Goal: Information Seeking & Learning: Stay updated

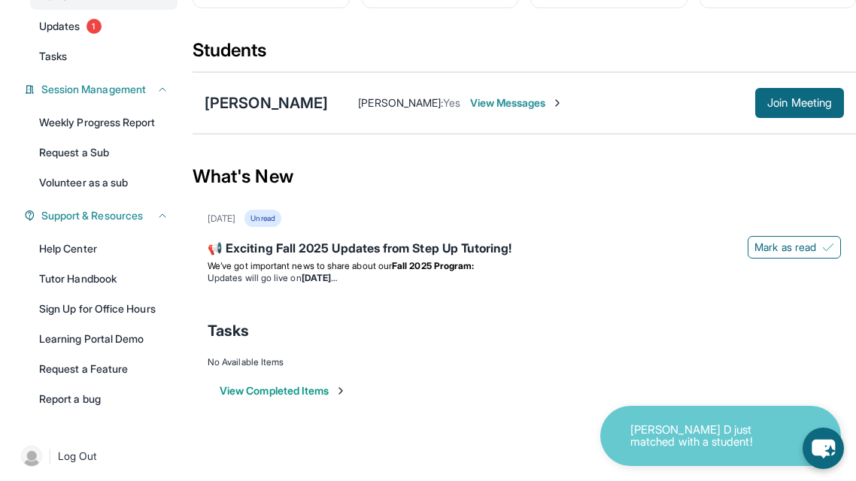
scroll to position [169, 0]
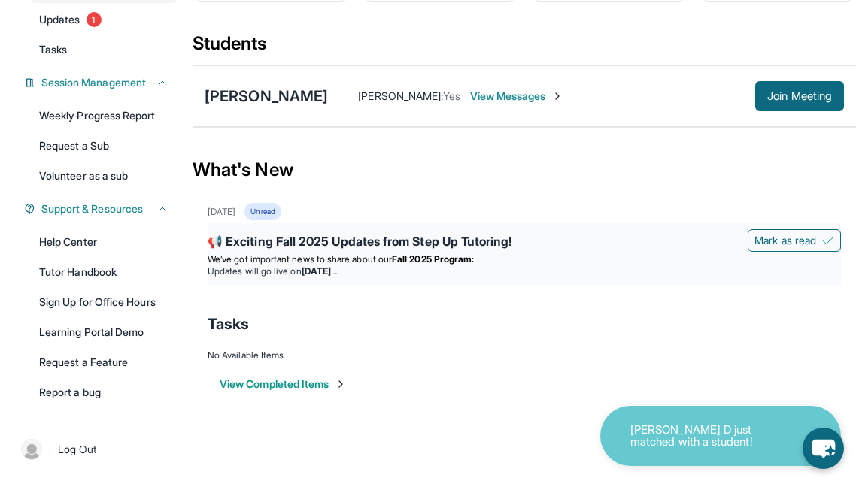
click at [392, 256] on span "We’ve got important news to share about our" at bounding box center [300, 259] width 184 height 11
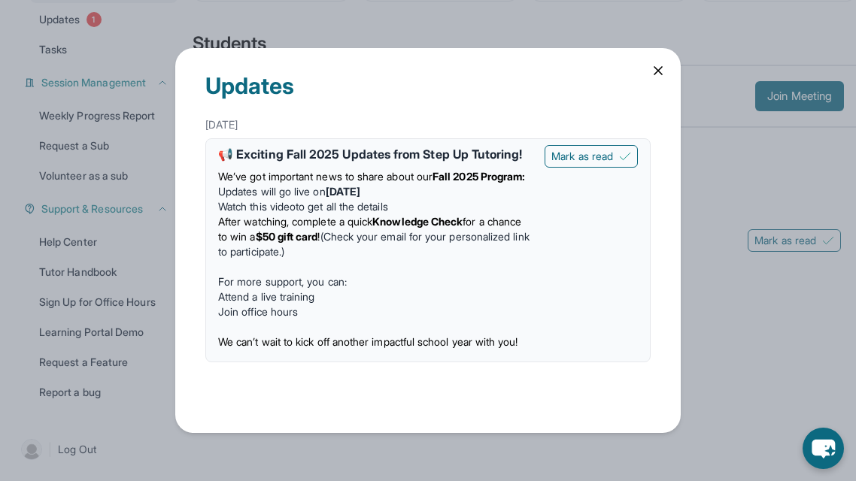
click at [645, 81] on div "Updates" at bounding box center [427, 79] width 445 height 63
click at [653, 70] on icon at bounding box center [658, 70] width 15 height 15
